Goal: Task Accomplishment & Management: Use online tool/utility

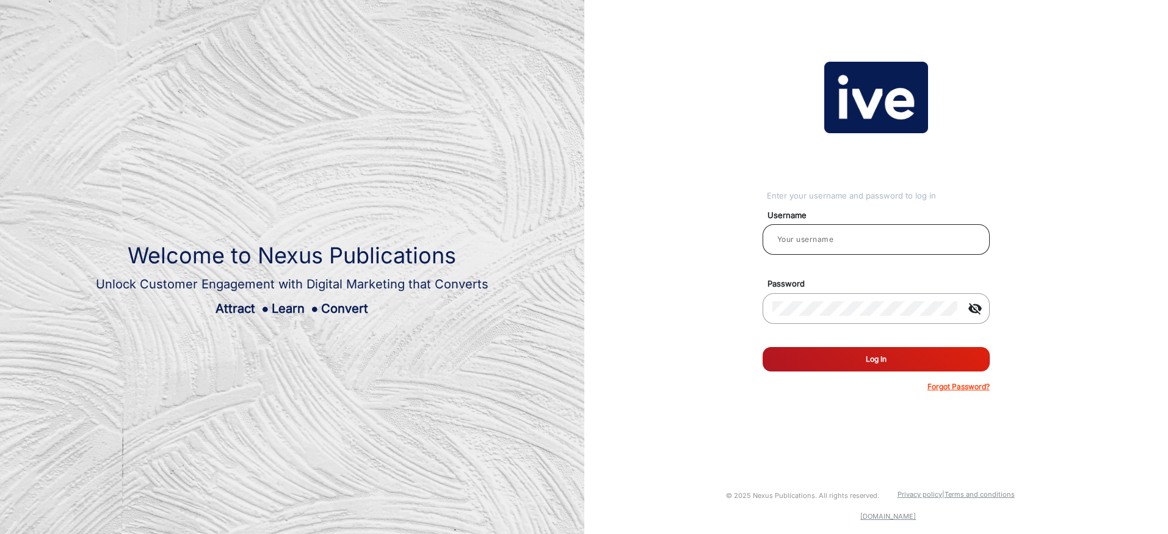
click at [802, 243] on input "email" at bounding box center [876, 239] width 208 height 15
type input "[PERSON_NAME]"
click at [868, 360] on button "Log In" at bounding box center [876, 359] width 227 height 24
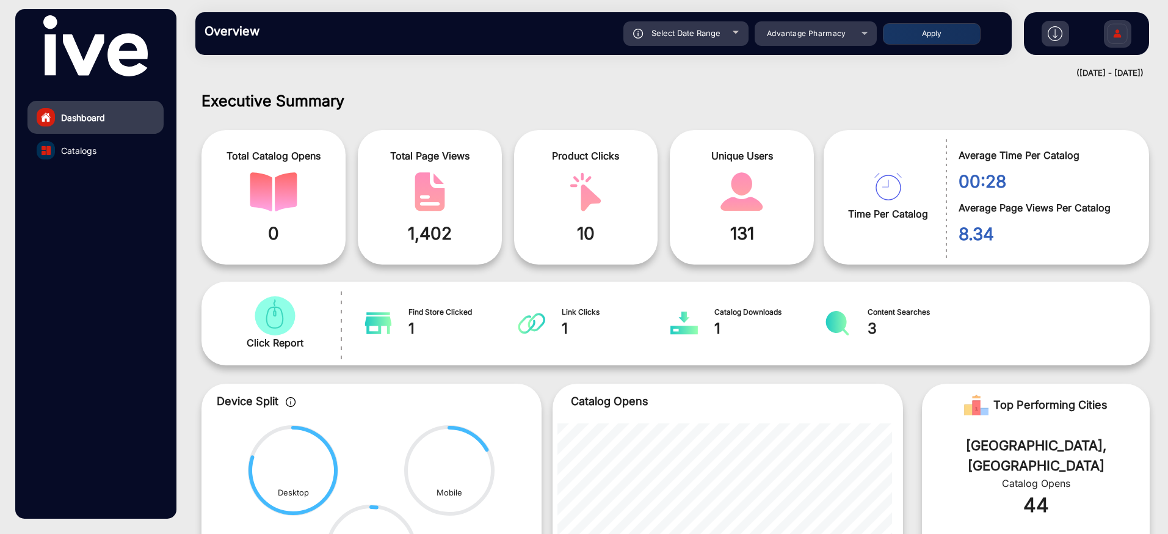
scroll to position [9, 0]
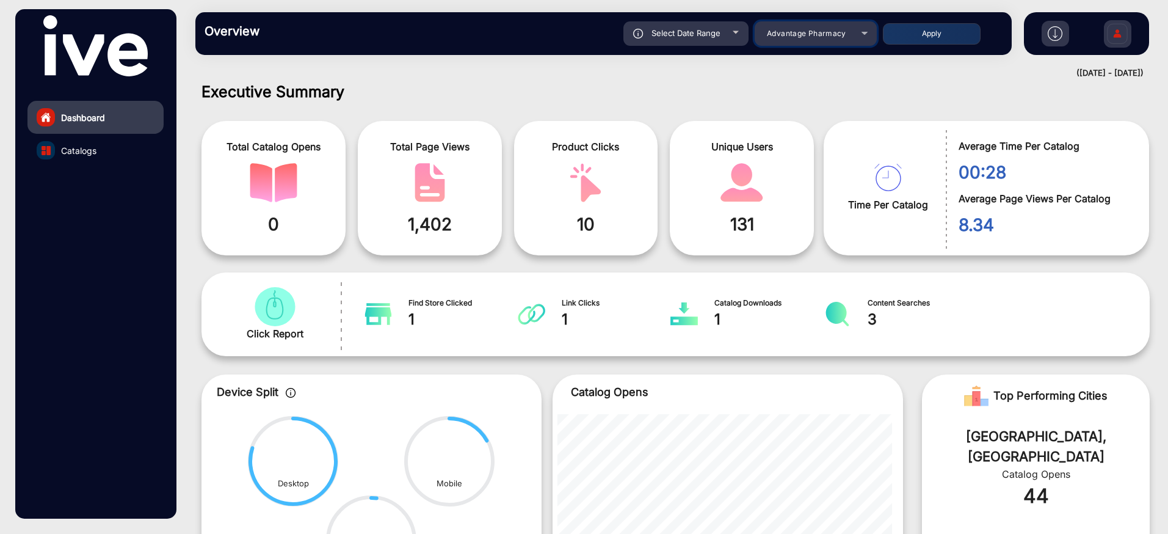
click at [821, 32] on span "Advantage Pharmacy" at bounding box center [806, 33] width 79 height 9
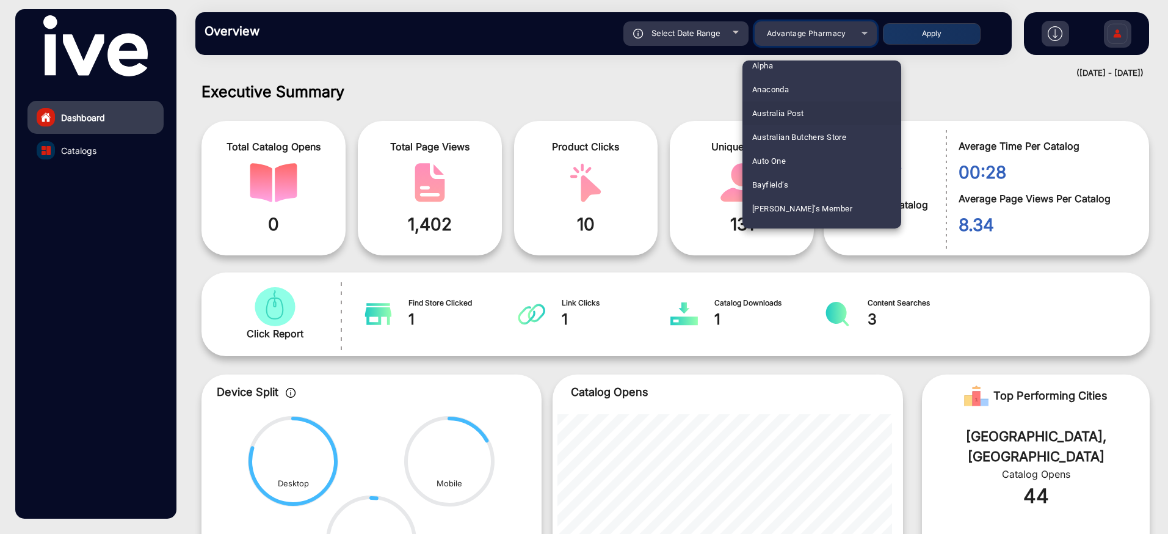
scroll to position [62, 0]
click at [802, 92] on mat-option "Anaconda" at bounding box center [821, 86] width 159 height 24
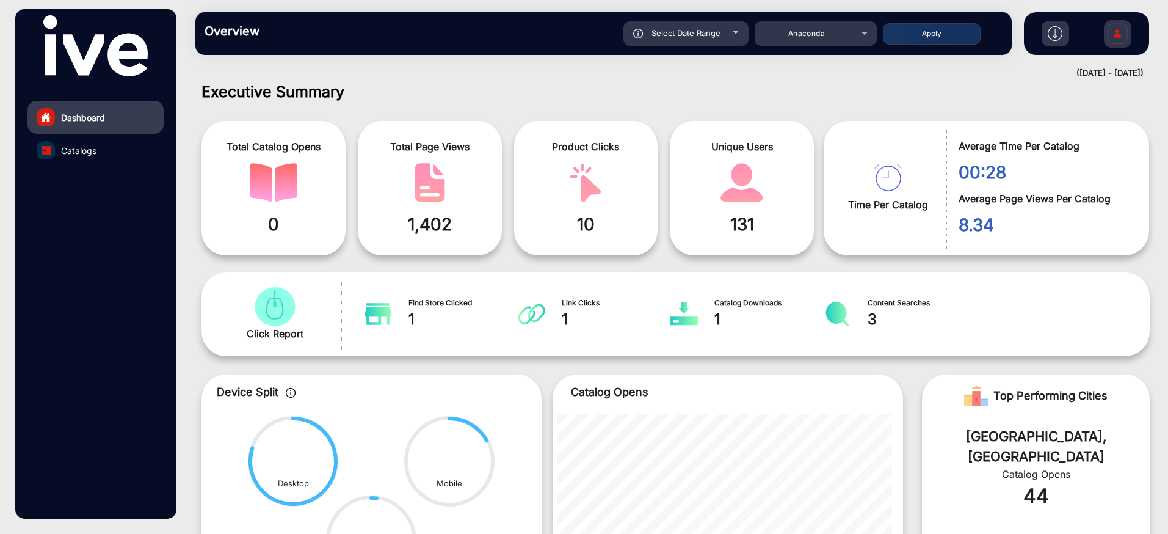
click at [708, 35] on span "Select Date Range" at bounding box center [685, 33] width 69 height 10
type input "[DATE]"
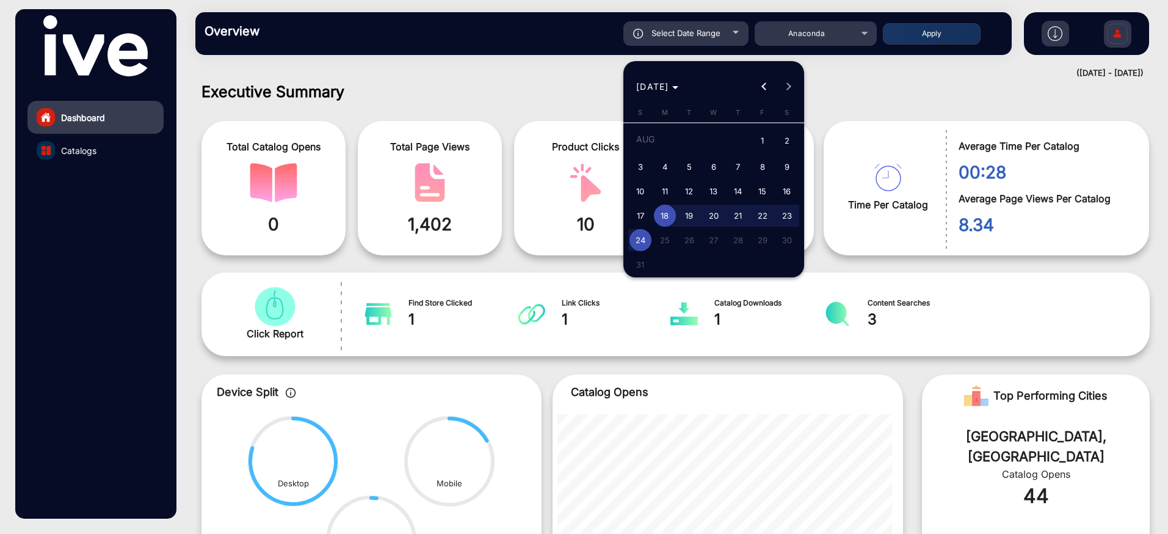
click at [764, 89] on button "Previous month" at bounding box center [764, 86] width 24 height 24
click at [690, 158] on span "1" at bounding box center [689, 164] width 22 height 22
type input "[DATE]"
click at [792, 87] on span "Next month" at bounding box center [789, 86] width 24 height 24
click at [792, 87] on div "[DATE] [DATE]" at bounding box center [713, 86] width 175 height 24
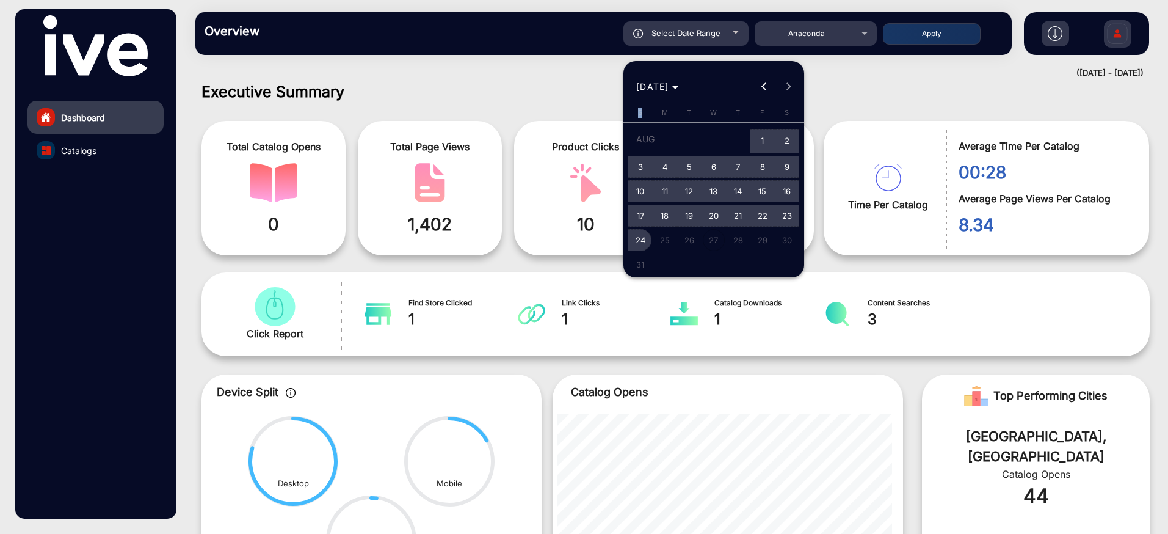
click at [640, 237] on span "24" at bounding box center [640, 240] width 22 height 22
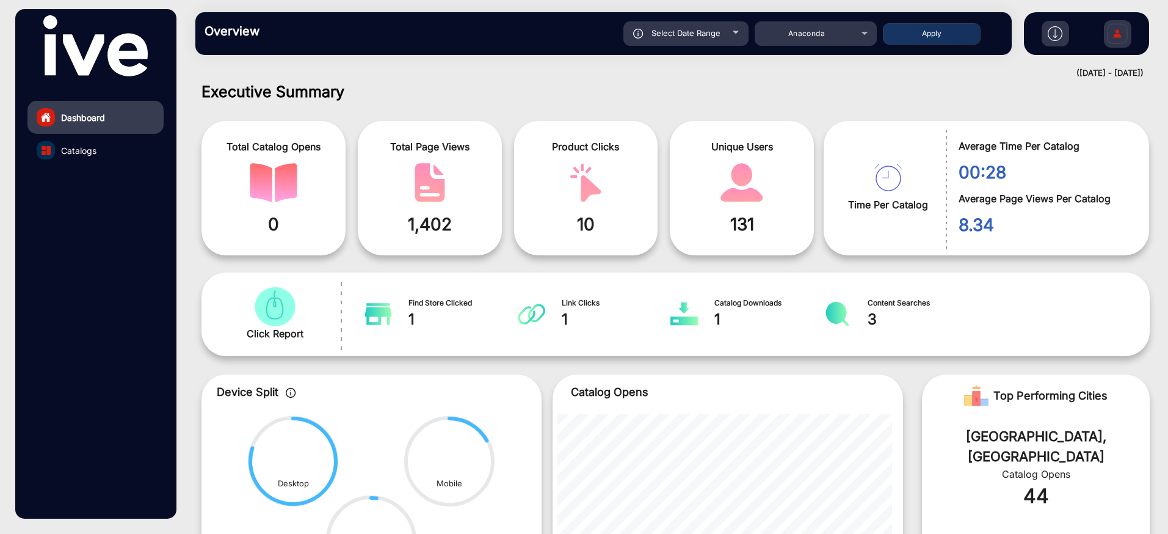
type input "[DATE]"
click at [907, 37] on button "Apply" at bounding box center [932, 33] width 98 height 21
type input "[DATE]"
